Goal: Contribute content

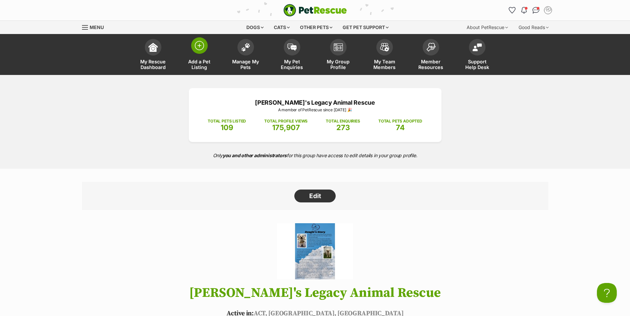
click at [196, 47] on img at bounding box center [199, 45] width 9 height 9
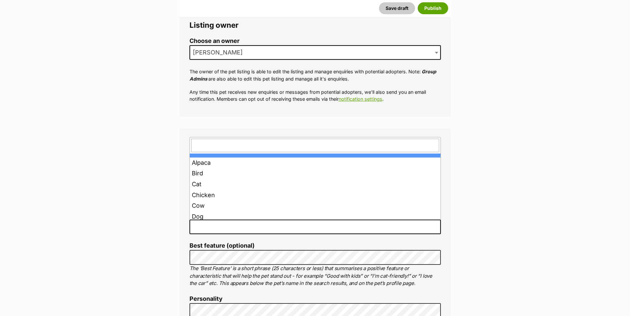
click at [215, 229] on span at bounding box center [314, 227] width 251 height 15
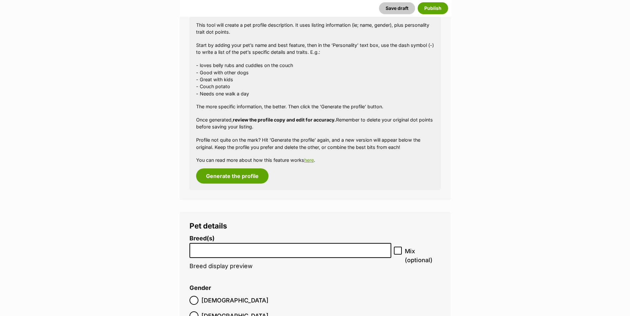
scroll to position [606, 0]
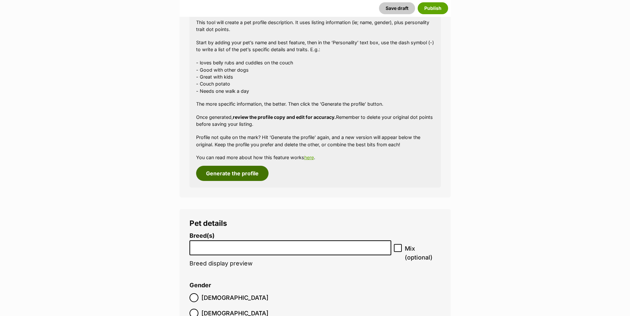
click at [228, 176] on button "Generate the profile" at bounding box center [232, 173] width 72 height 15
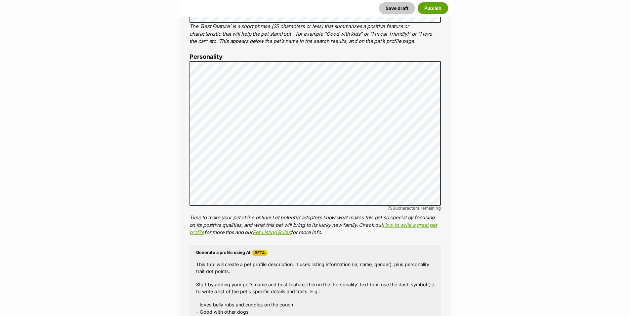
scroll to position [339, 0]
